Goal: Task Accomplishment & Management: Use online tool/utility

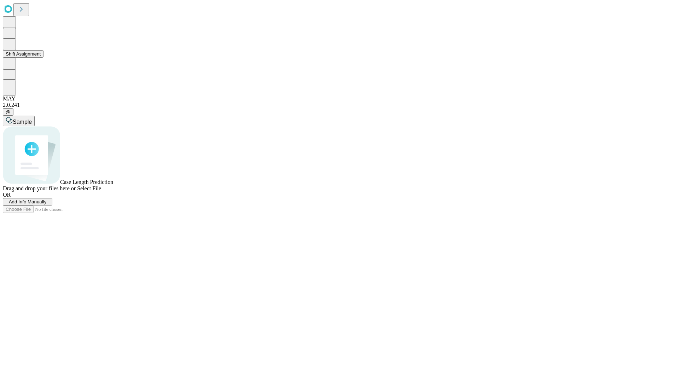
click at [43, 58] on button "Shift Assignment" at bounding box center [23, 53] width 41 height 7
